Goal: Information Seeking & Learning: Learn about a topic

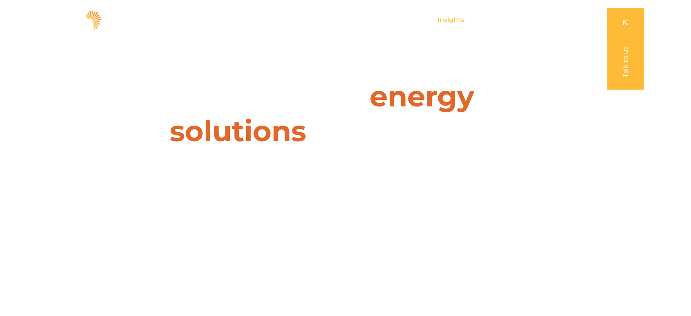
click at [453, 18] on span "Insights" at bounding box center [451, 20] width 27 height 10
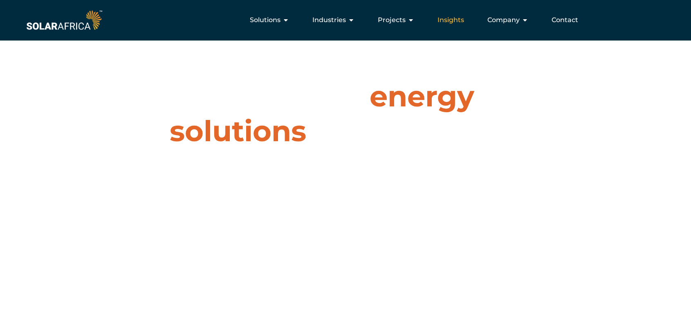
click at [452, 17] on span "Insights" at bounding box center [451, 20] width 27 height 10
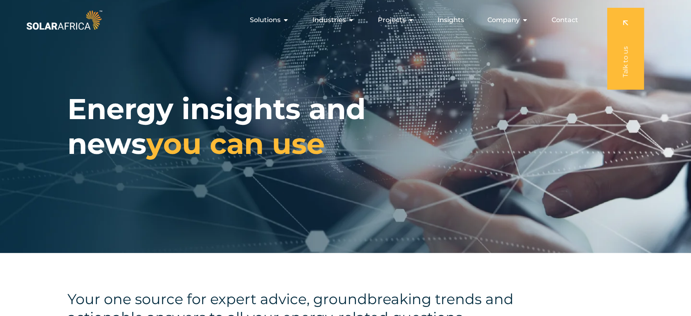
click at [292, 183] on div "Energy insights and news you can use" at bounding box center [345, 126] width 691 height 253
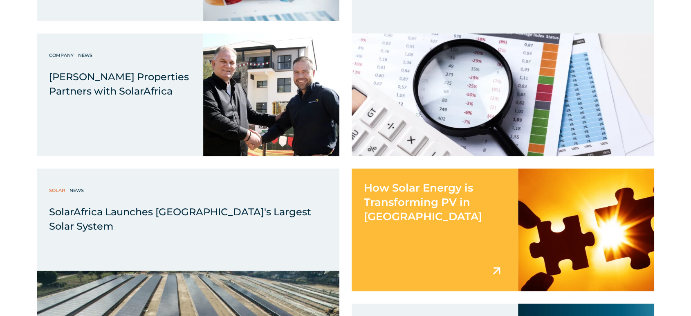
scroll to position [4730, 0]
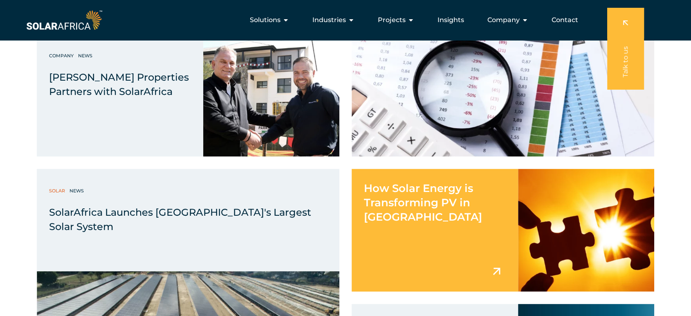
click at [400, 205] on span "How Solar Energy is Transforming PV in [GEOGRAPHIC_DATA]" at bounding box center [423, 203] width 118 height 42
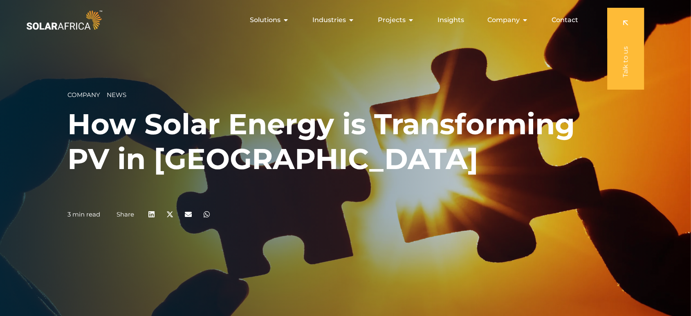
click at [272, 123] on h1 "How Solar Energy is Transforming PV in [GEOGRAPHIC_DATA]" at bounding box center [345, 142] width 556 height 70
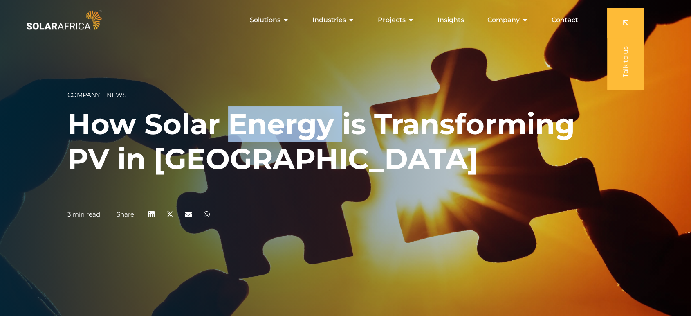
click at [272, 123] on h1 "How Solar Energy is Transforming PV in [GEOGRAPHIC_DATA]" at bounding box center [345, 142] width 556 height 70
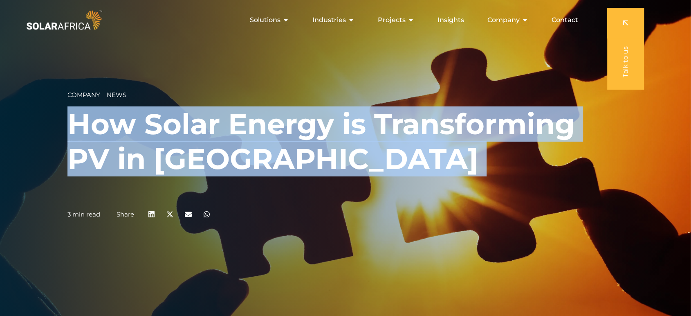
click at [272, 123] on h1 "How Solar Energy is Transforming PV in [GEOGRAPHIC_DATA]" at bounding box center [345, 142] width 556 height 70
copy div "How Solar Energy is Transforming PV in [GEOGRAPHIC_DATA]"
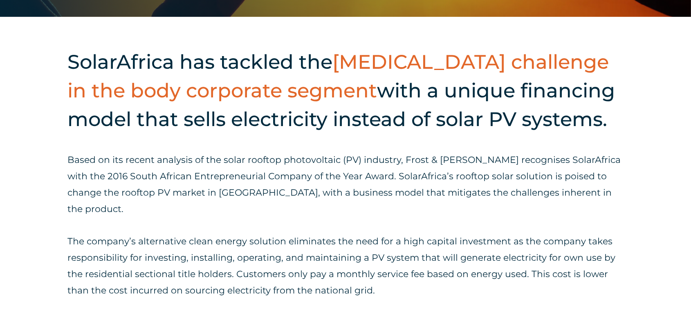
scroll to position [300, 0]
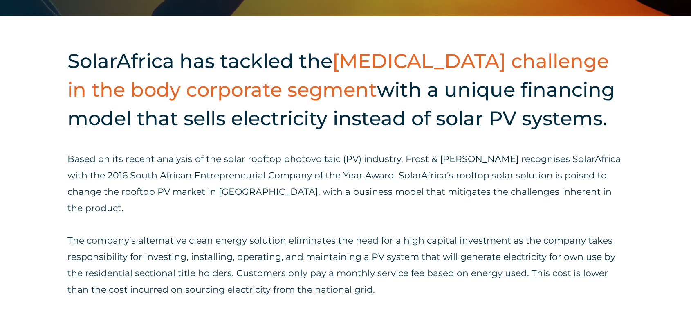
click at [150, 104] on h2 "SolarAfrica has tackled the [MEDICAL_DATA] challenge in the body corporate segm…" at bounding box center [345, 90] width 556 height 86
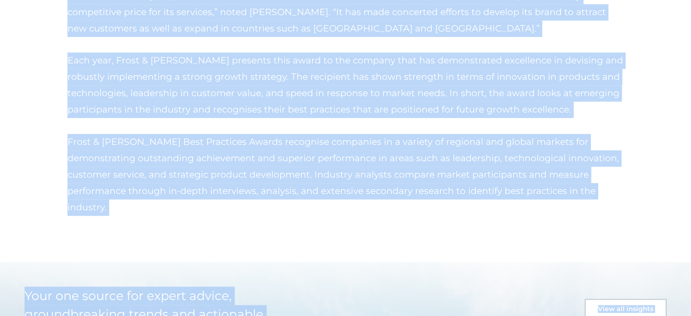
scroll to position [1033, 0]
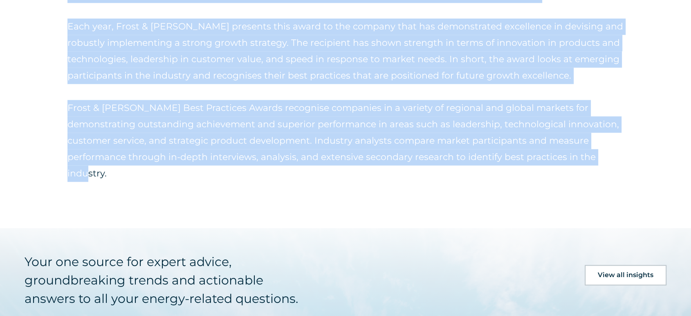
drag, startPoint x: 70, startPoint y: 59, endPoint x: 575, endPoint y: 127, distance: 509.7
copy div "LoremIpsumd sit ametcon adi ELITS doeiusmod te inc utla etdolorem aliquae admi …"
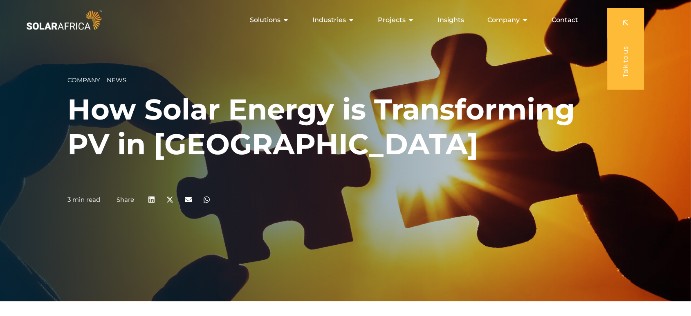
scroll to position [0, 0]
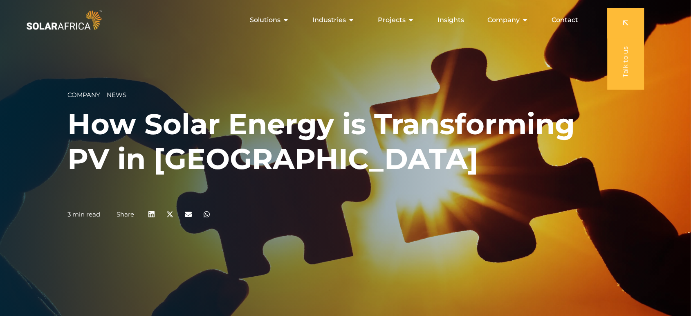
click at [169, 126] on h1 "How Solar Energy is Transforming PV in [GEOGRAPHIC_DATA]" at bounding box center [345, 142] width 556 height 70
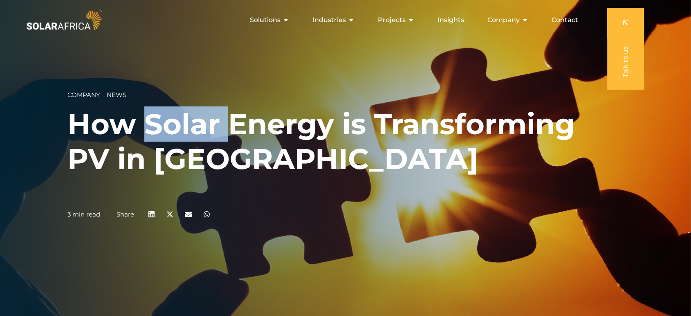
click at [169, 126] on h1 "How Solar Energy is Transforming PV in [GEOGRAPHIC_DATA]" at bounding box center [345, 142] width 556 height 70
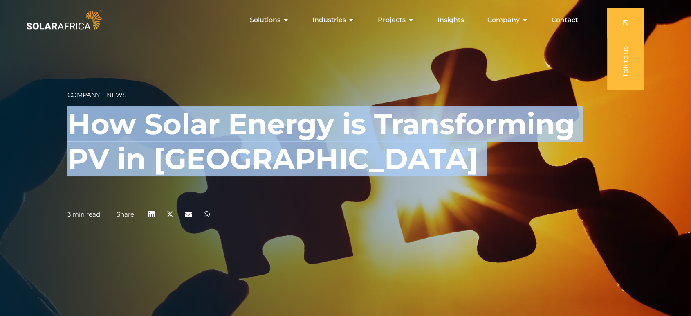
click at [169, 126] on h1 "How Solar Energy is Transforming PV in [GEOGRAPHIC_DATA]" at bounding box center [345, 142] width 556 height 70
copy div "How Solar Energy is Transforming PV in [GEOGRAPHIC_DATA]"
